Goal: Communication & Community: Ask a question

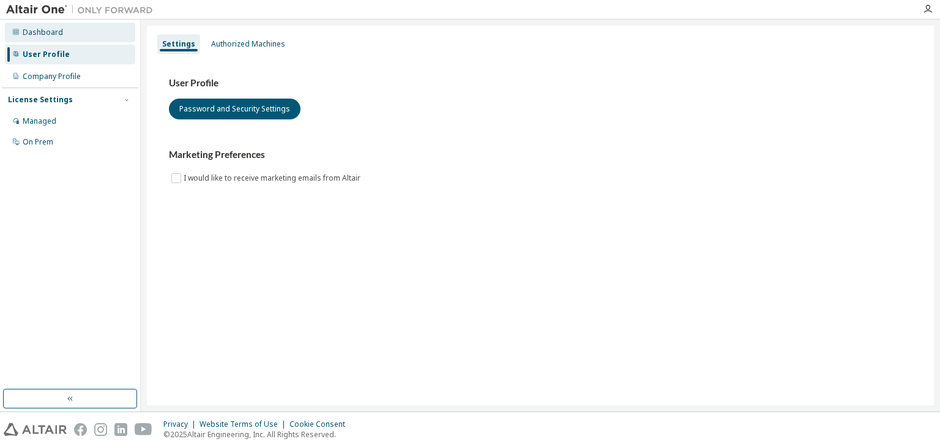
click at [40, 35] on div "Dashboard" at bounding box center [43, 33] width 40 height 10
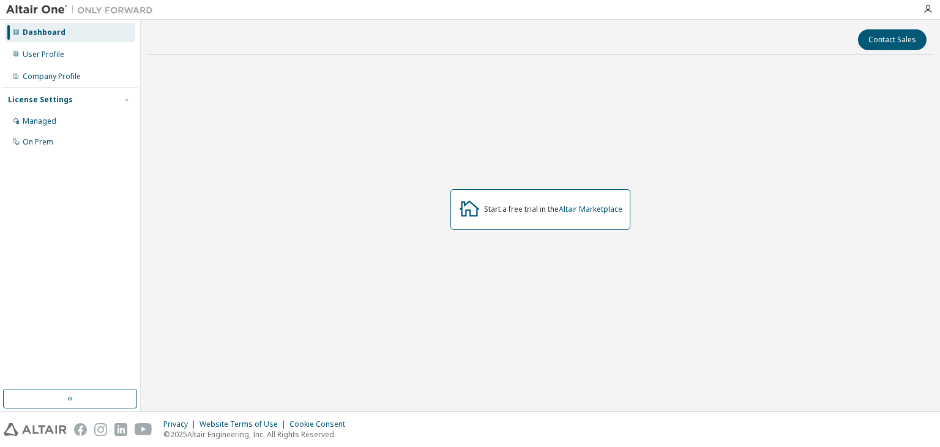
click at [881, 56] on div "Contact Sales Start a free trial in the Altair Marketplace" at bounding box center [540, 215] width 787 height 379
click at [879, 46] on button "Contact Sales" at bounding box center [892, 39] width 69 height 21
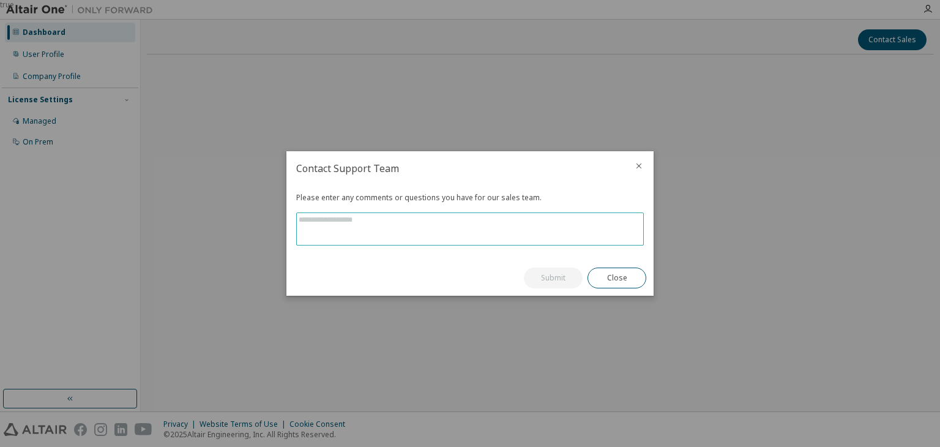
click at [404, 214] on textarea at bounding box center [470, 229] width 346 height 32
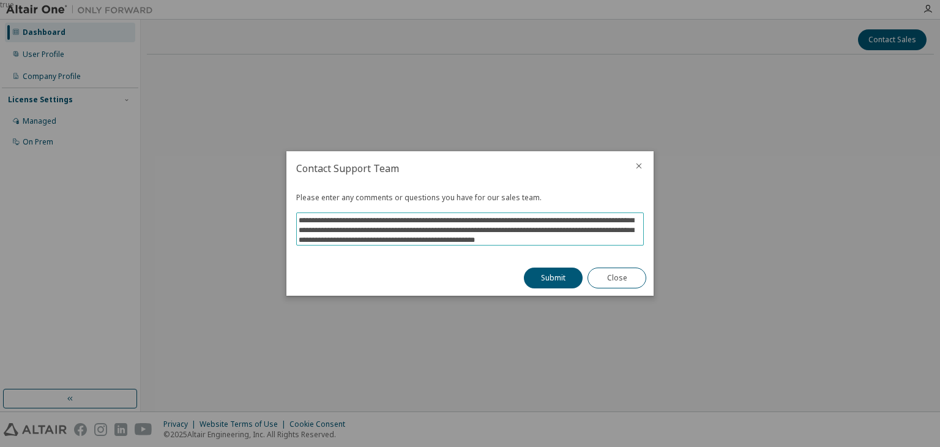
scroll to position [19, 0]
type textarea "**********"
click at [546, 275] on button "Submit" at bounding box center [553, 277] width 59 height 21
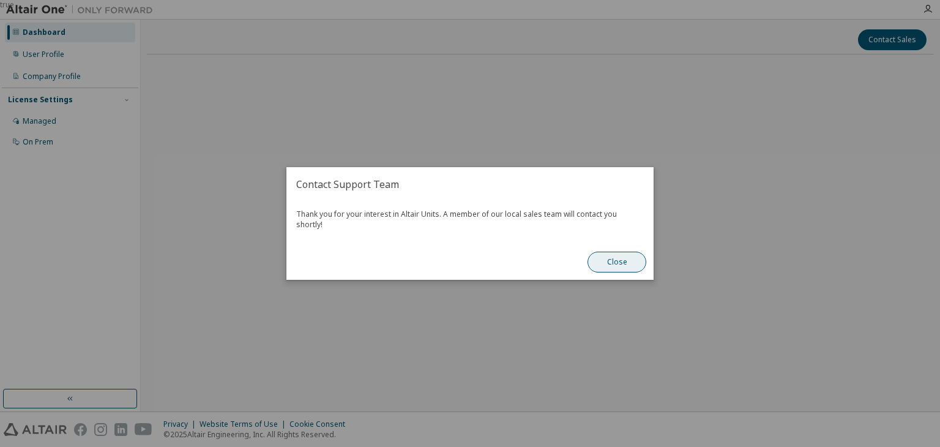
click at [637, 256] on button "Close" at bounding box center [616, 262] width 59 height 21
